Goal: Transaction & Acquisition: Purchase product/service

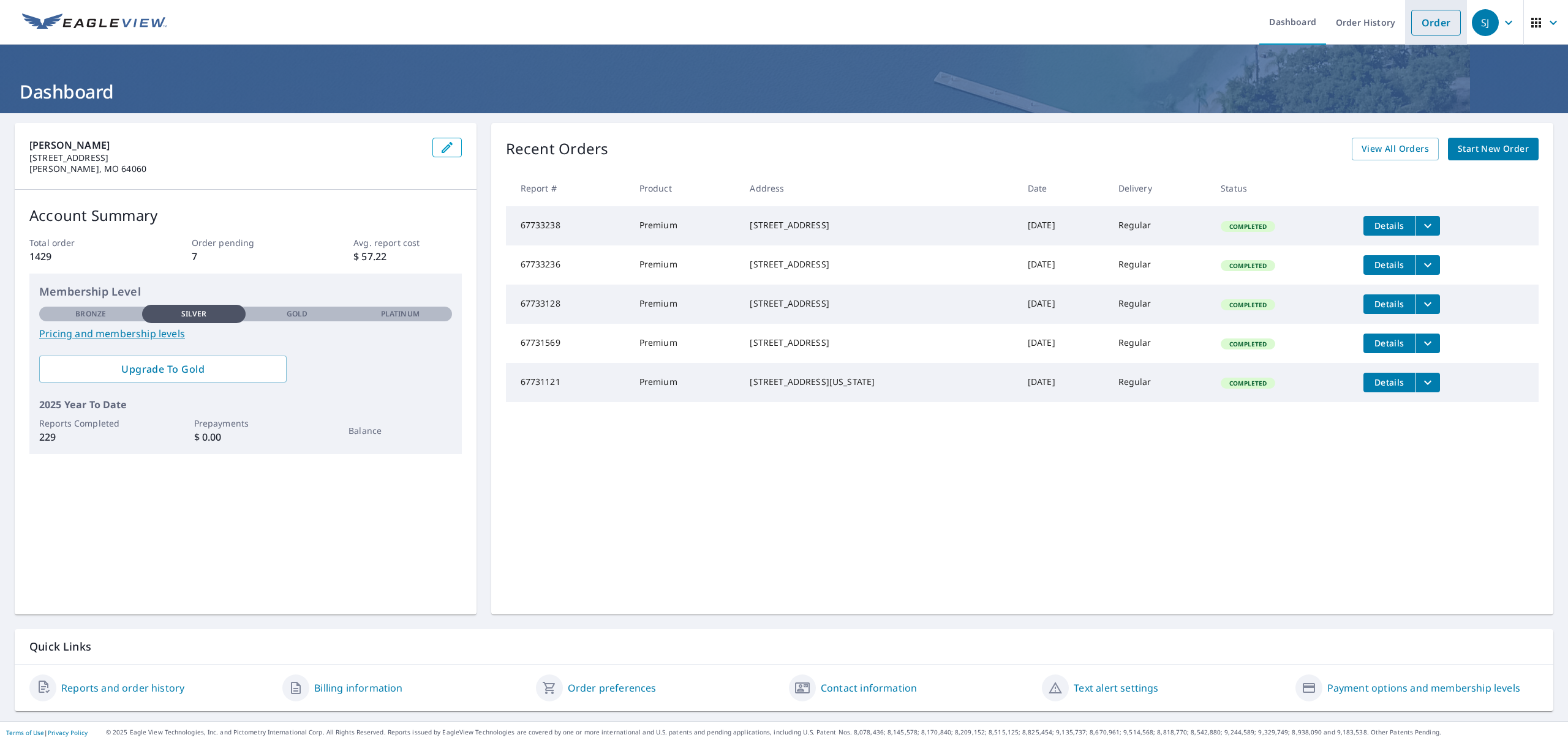
click at [1411, 18] on link "Order" at bounding box center [1435, 22] width 49 height 25
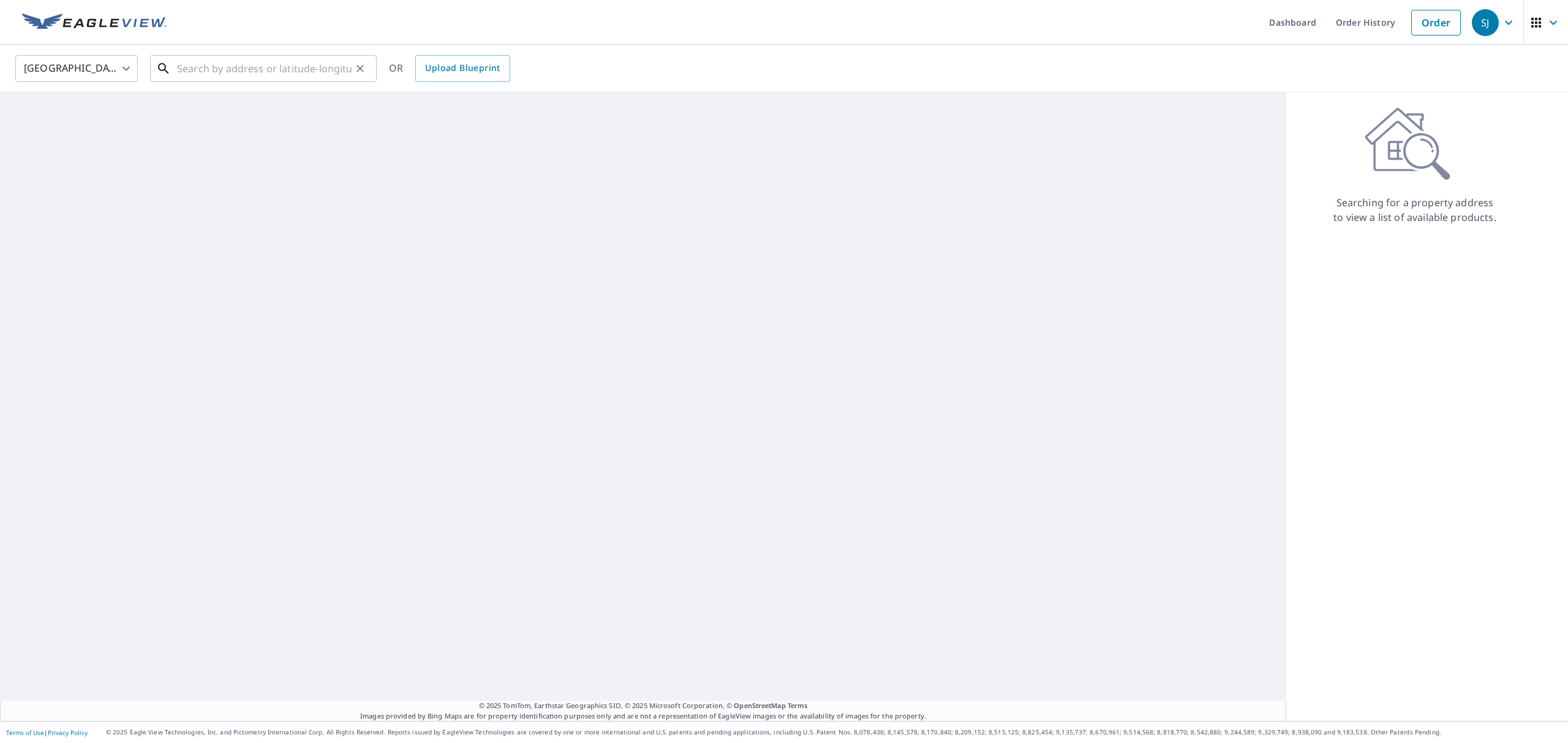
click at [290, 69] on input "text" at bounding box center [264, 69] width 175 height 34
paste input "[STREET_ADDRESS]"
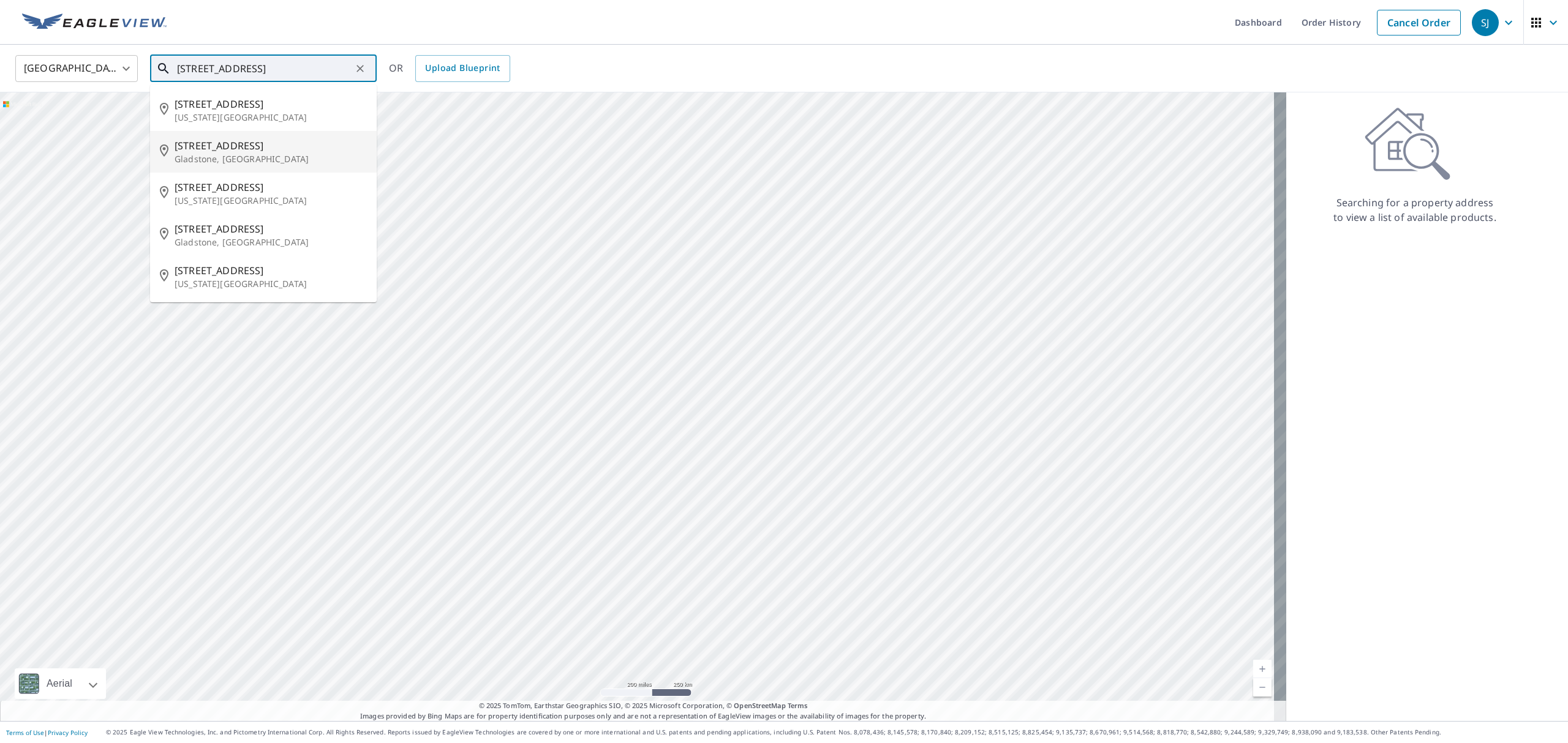
click at [255, 146] on span "[STREET_ADDRESS]" at bounding box center [271, 146] width 192 height 15
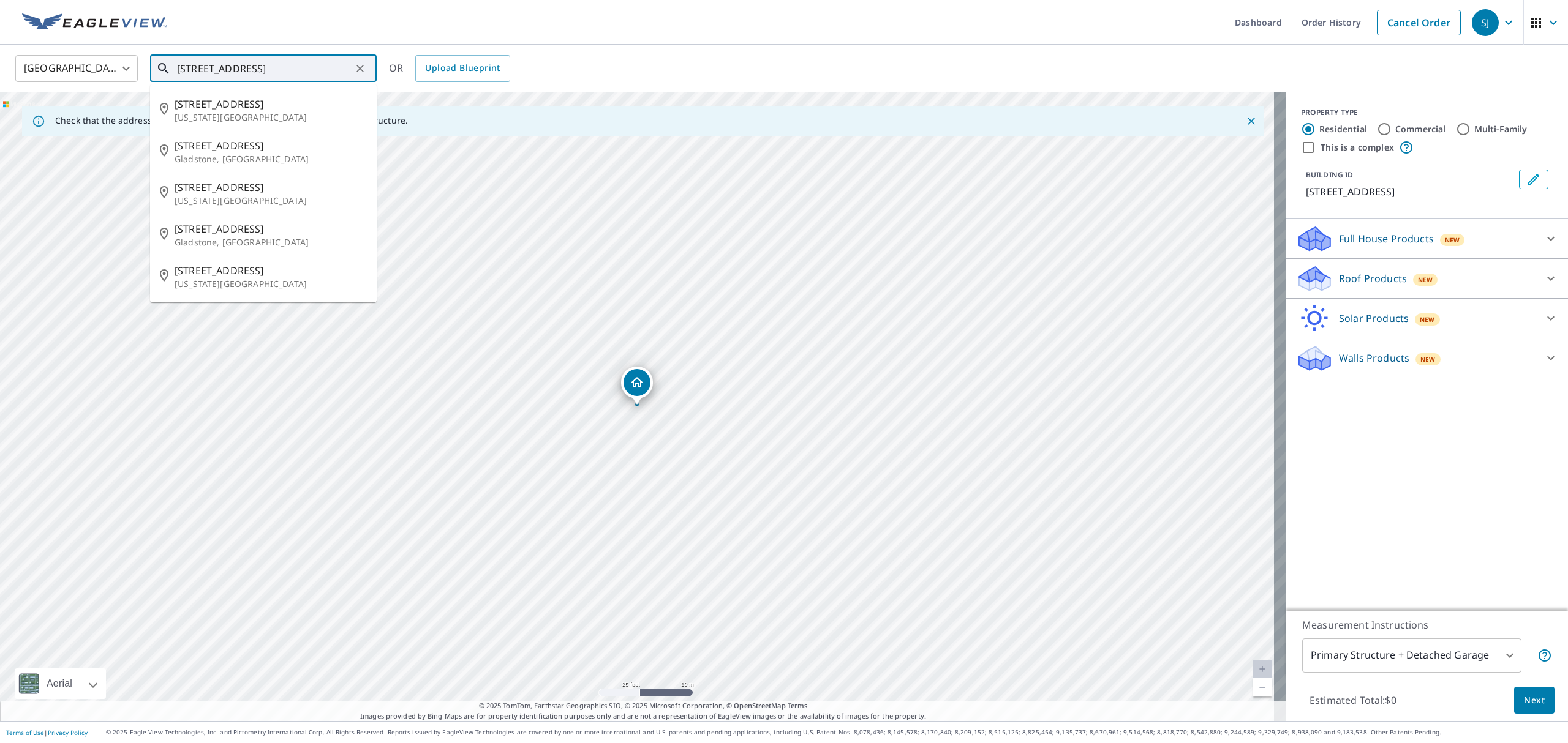
drag, startPoint x: 329, startPoint y: 71, endPoint x: 0, endPoint y: 50, distance: 329.7
click at [0, 50] on div "[GEOGRAPHIC_DATA] [GEOGRAPHIC_DATA] ​ [STREET_ADDRESS][GEOGRAPHIC_DATA] [STREET…" at bounding box center [784, 69] width 1568 height 47
click at [282, 116] on p "[US_STATE][GEOGRAPHIC_DATA]" at bounding box center [271, 118] width 192 height 12
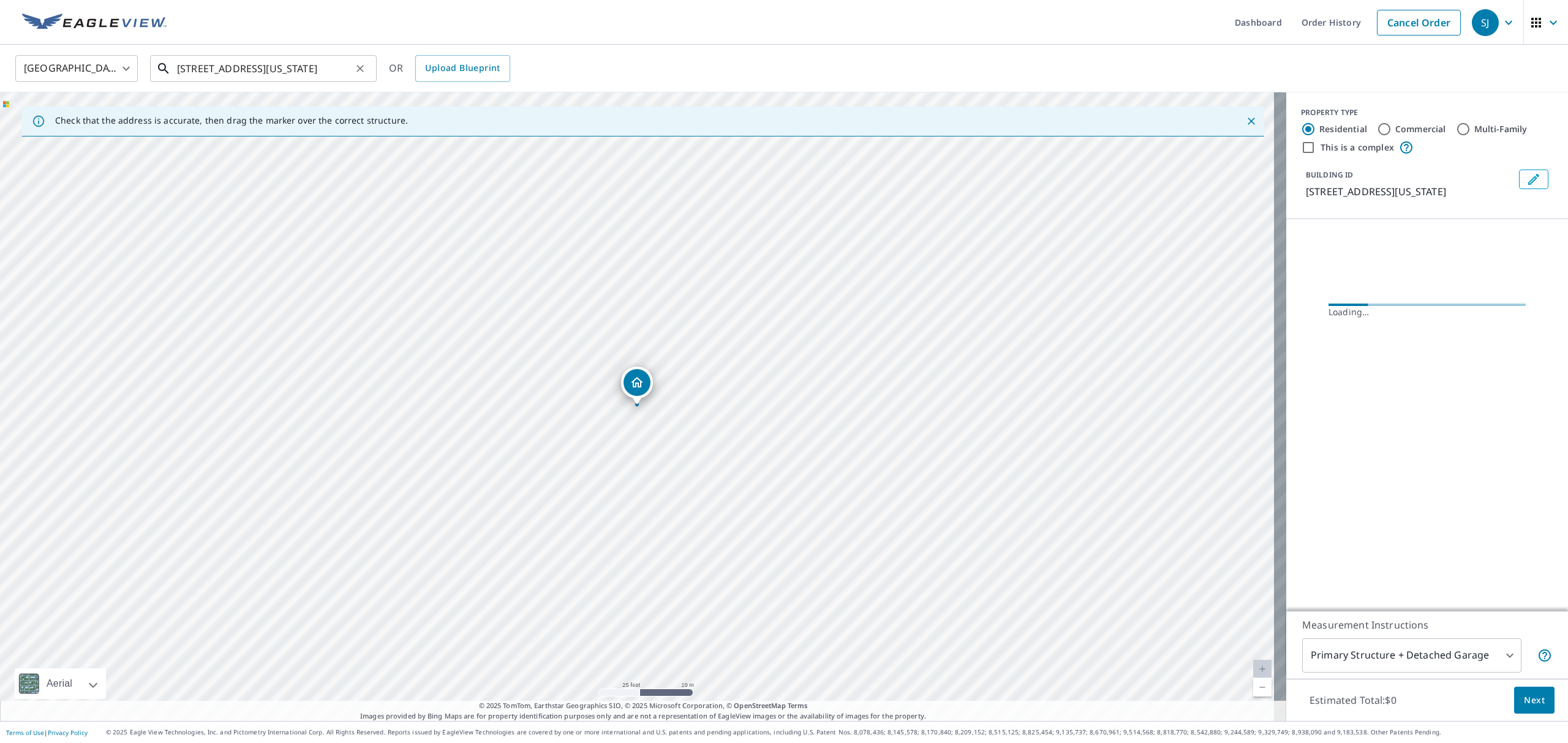
click at [327, 72] on input "[STREET_ADDRESS][US_STATE]" at bounding box center [264, 69] width 175 height 34
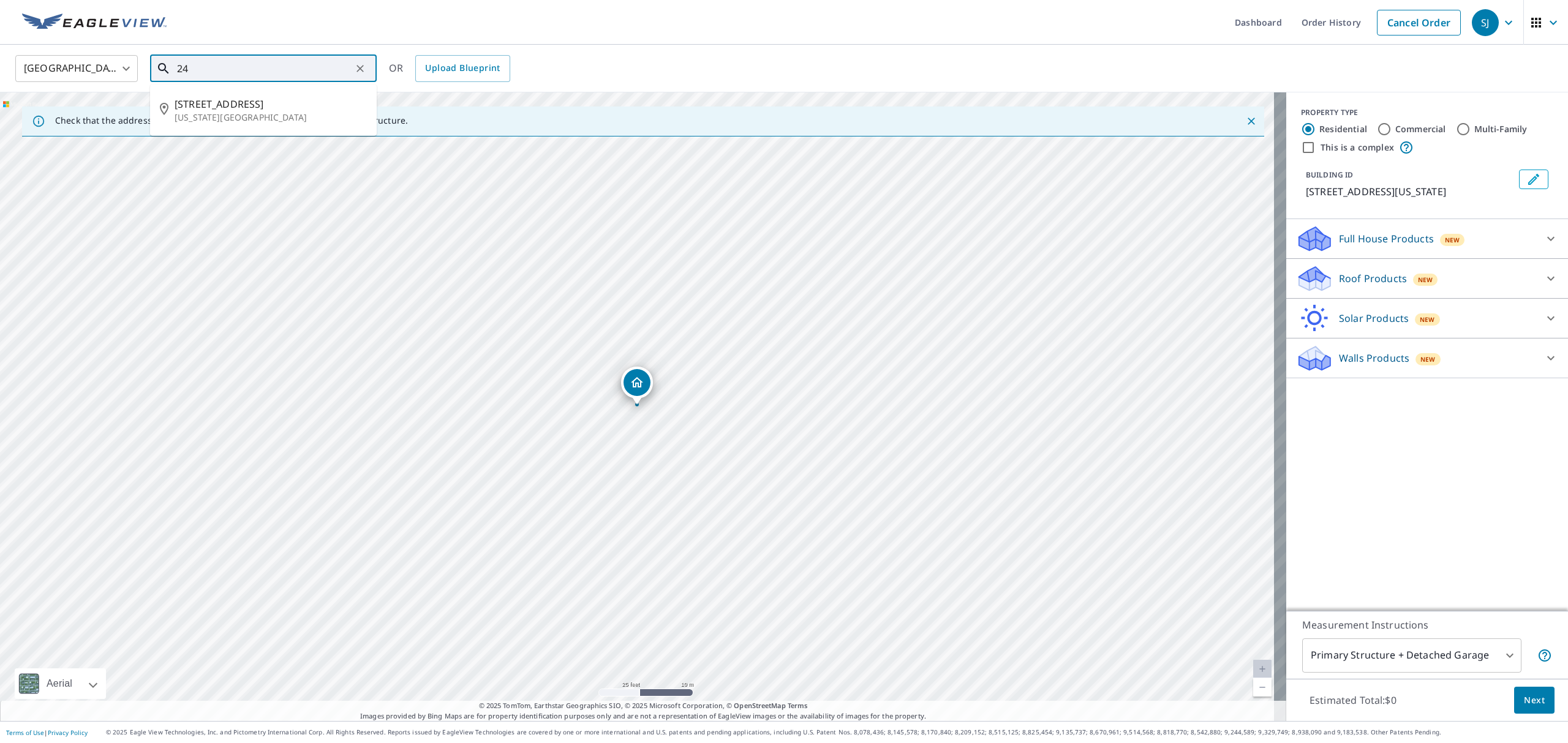
type input "2"
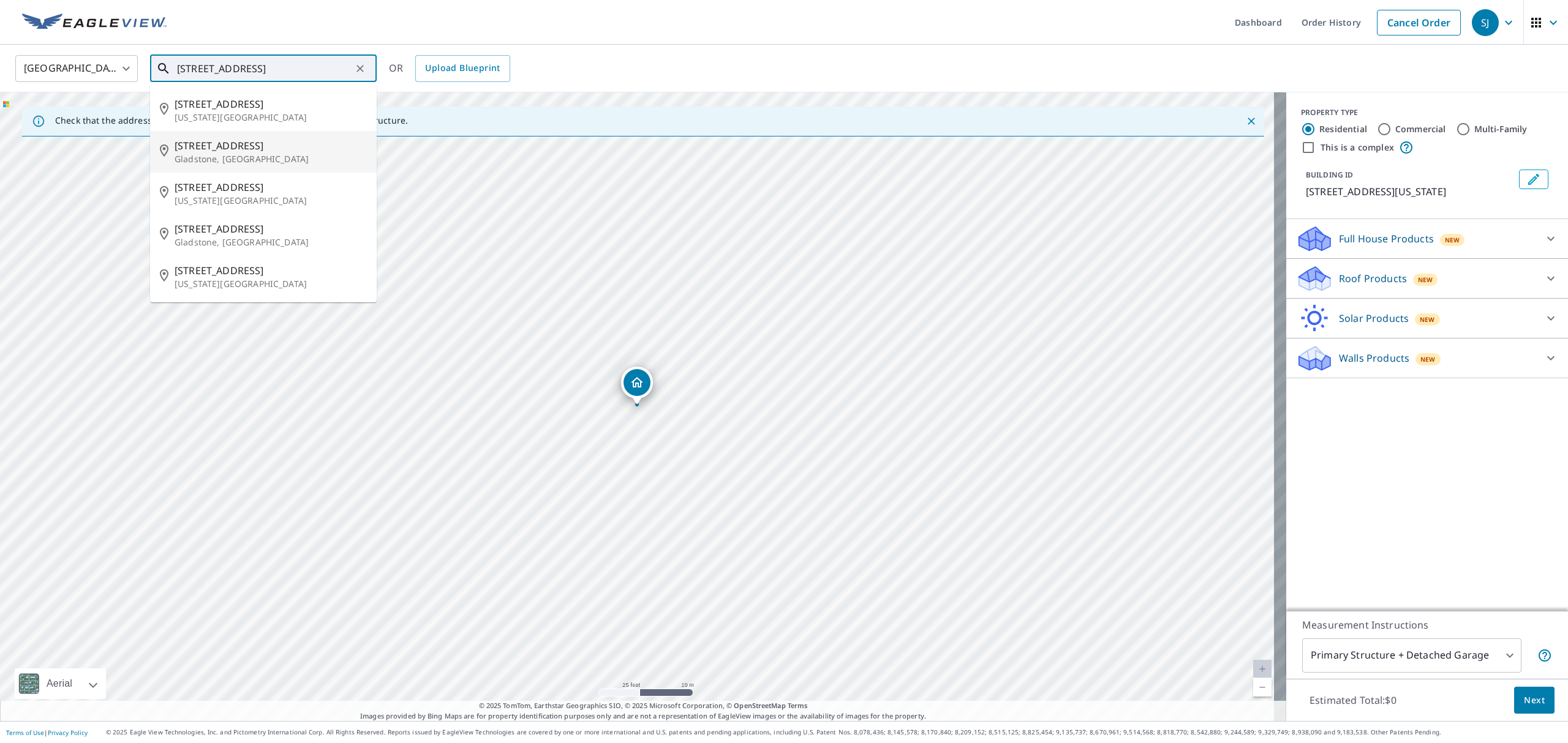
click at [316, 162] on p "Gladstone, [GEOGRAPHIC_DATA]" at bounding box center [271, 159] width 192 height 12
type input "[STREET_ADDRESS]"
